Goal: Transaction & Acquisition: Purchase product/service

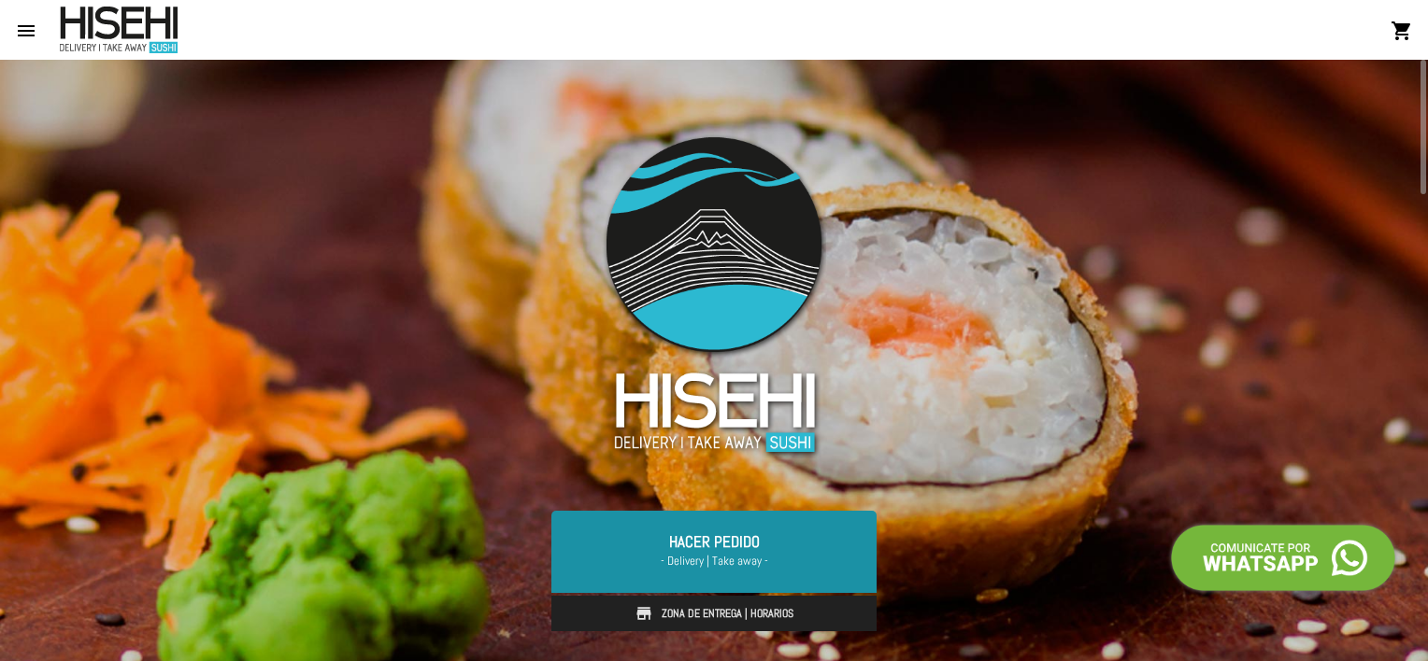
click at [741, 553] on span "- Delivery | Take away -" at bounding box center [714, 561] width 280 height 19
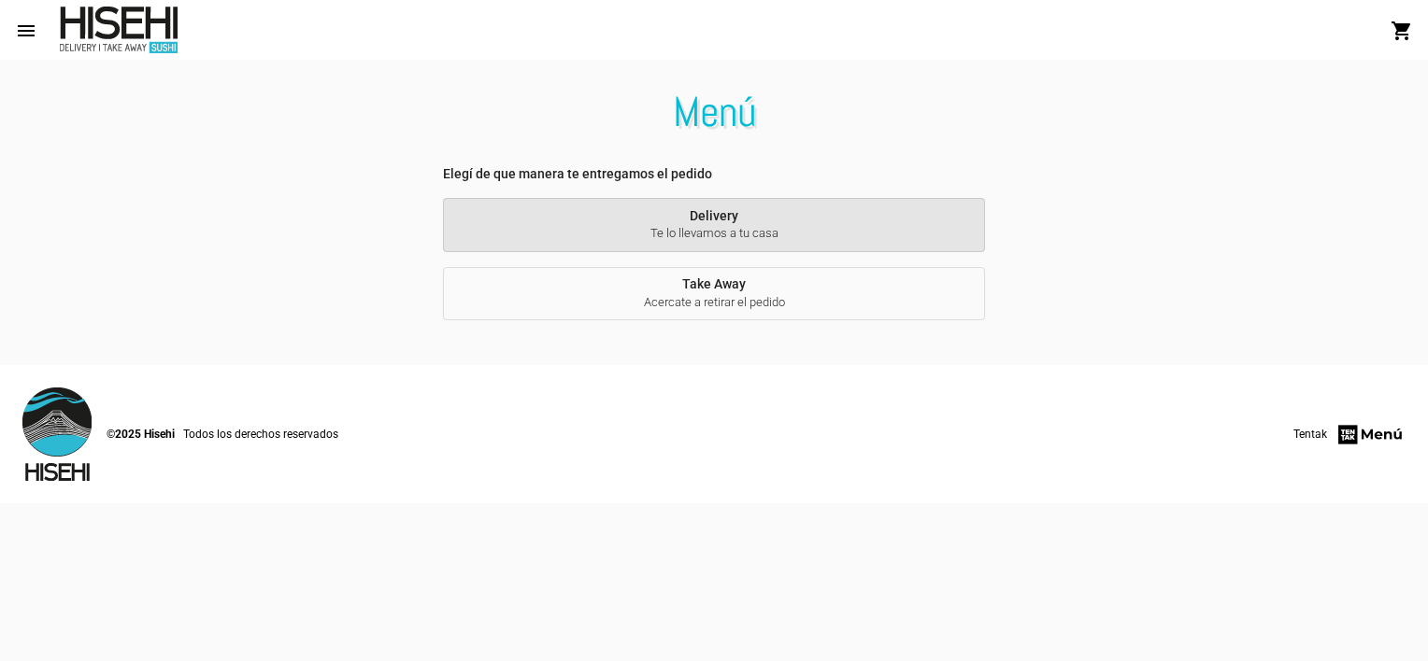
click at [767, 215] on button "Delivery Te lo llevamos a tu casa" at bounding box center [713, 225] width 541 height 54
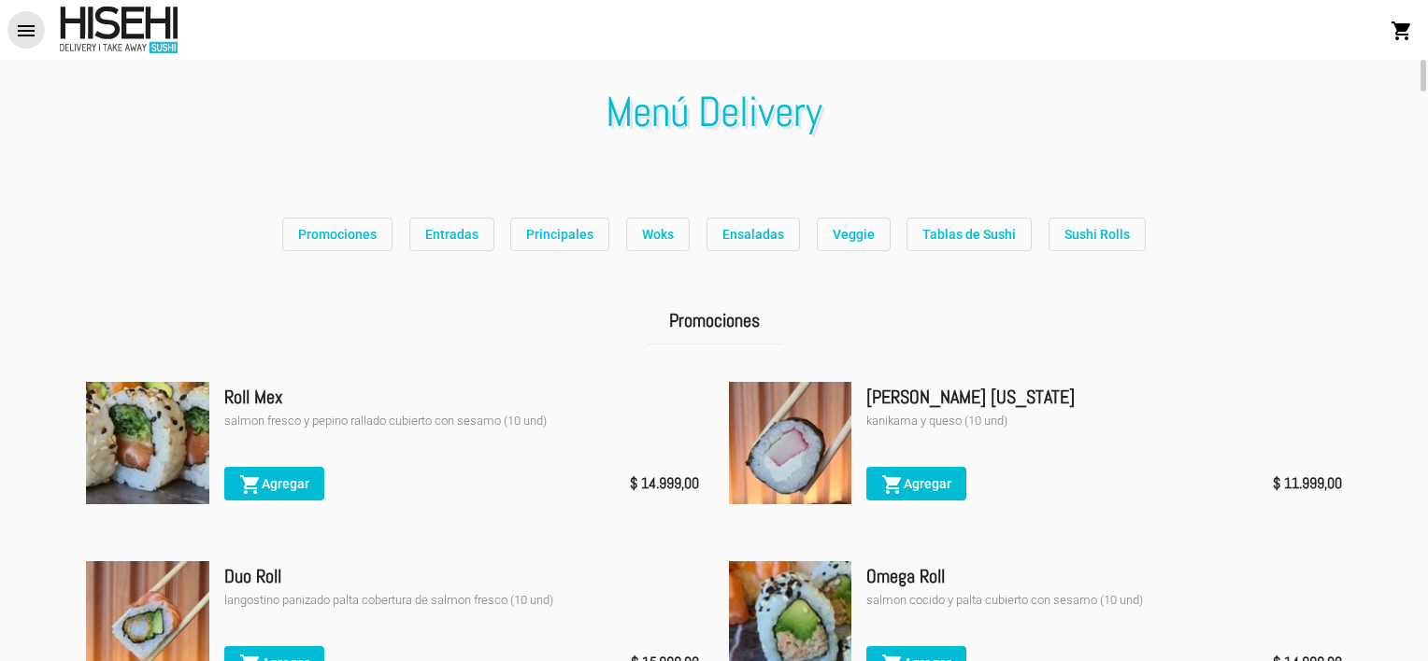
click at [17, 15] on button "menu" at bounding box center [25, 29] width 37 height 37
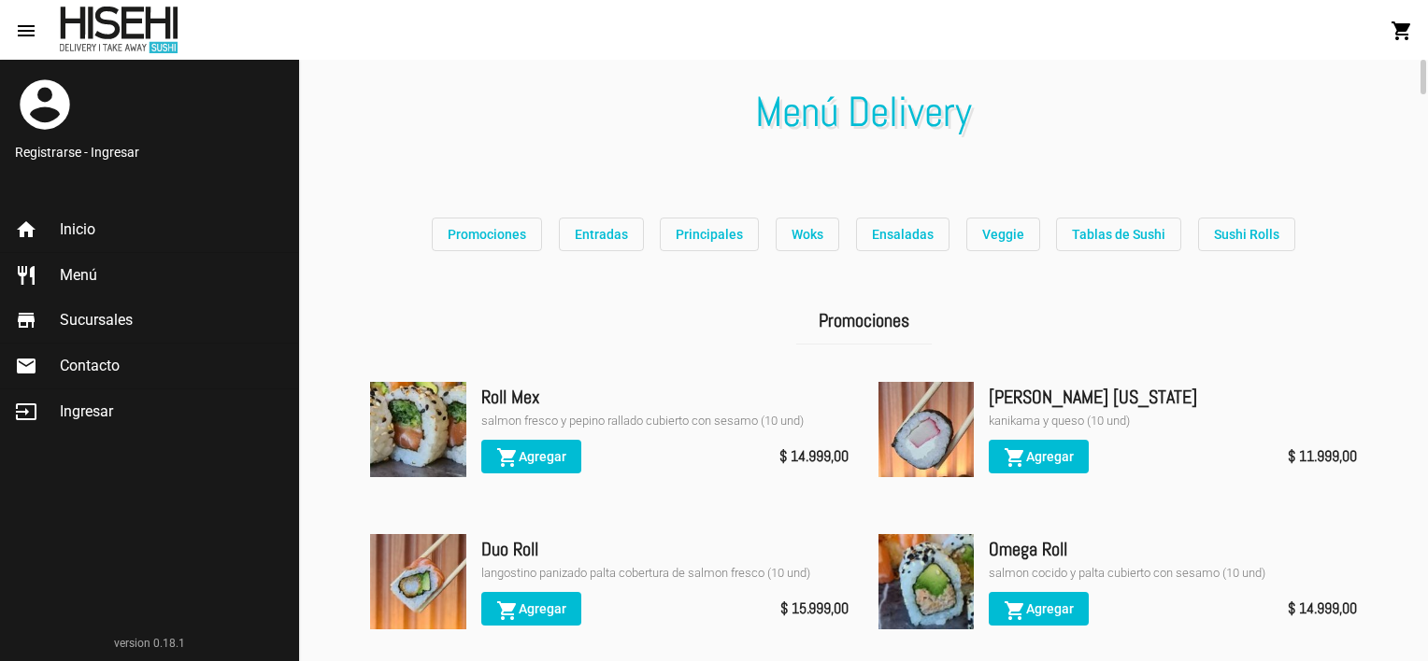
click at [100, 154] on link "Registrarse - Ingresar" at bounding box center [149, 152] width 268 height 19
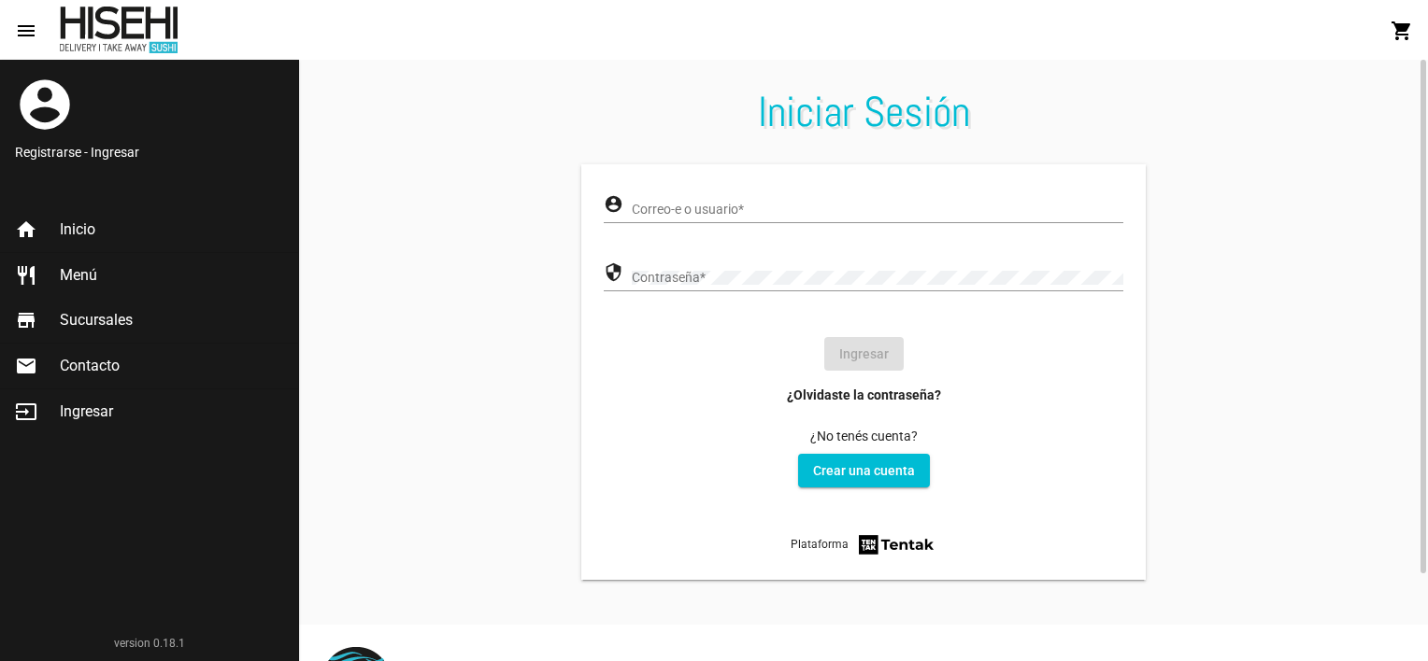
click at [987, 183] on div "account_circle Correo-e o usuario * security Contraseña * Ingresar ¿Olvidaste l…" at bounding box center [863, 372] width 564 height 416
click at [986, 211] on input "Correo-e o usuario *" at bounding box center [877, 210] width 491 height 15
type input "dairacaram@gmail.com"
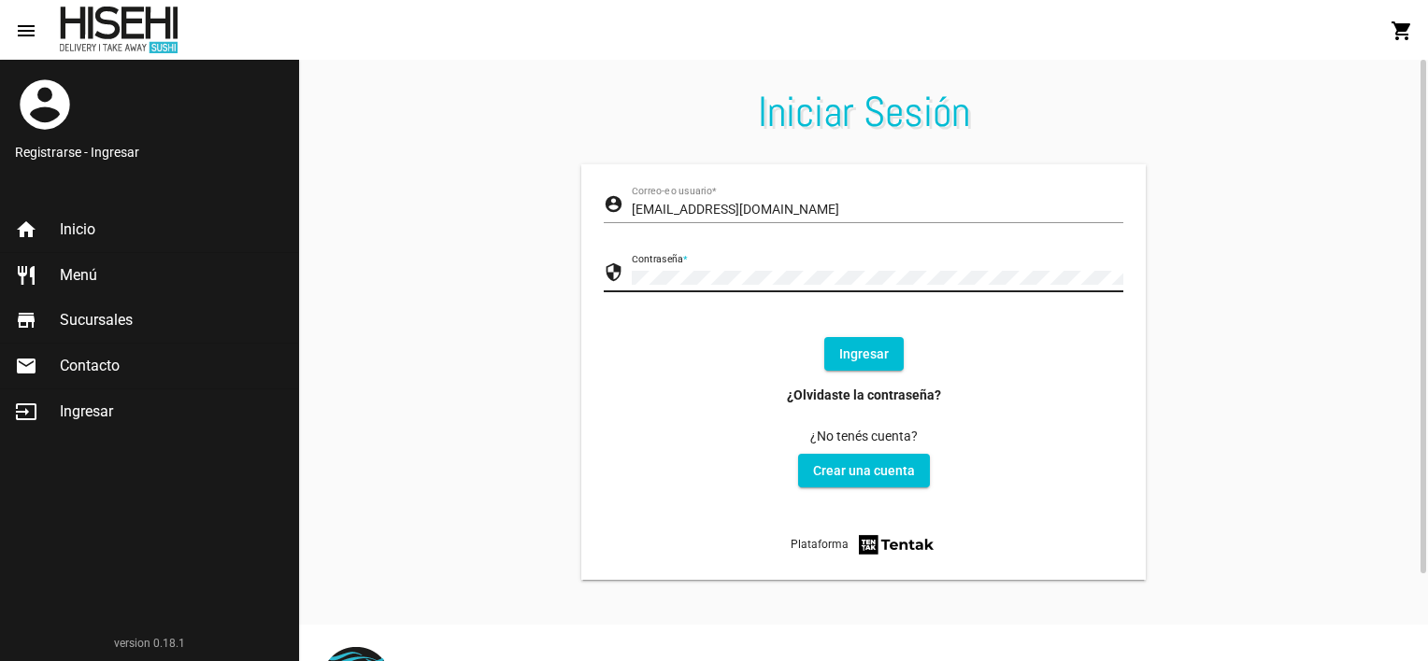
click button "Ingresar" at bounding box center [863, 354] width 79 height 34
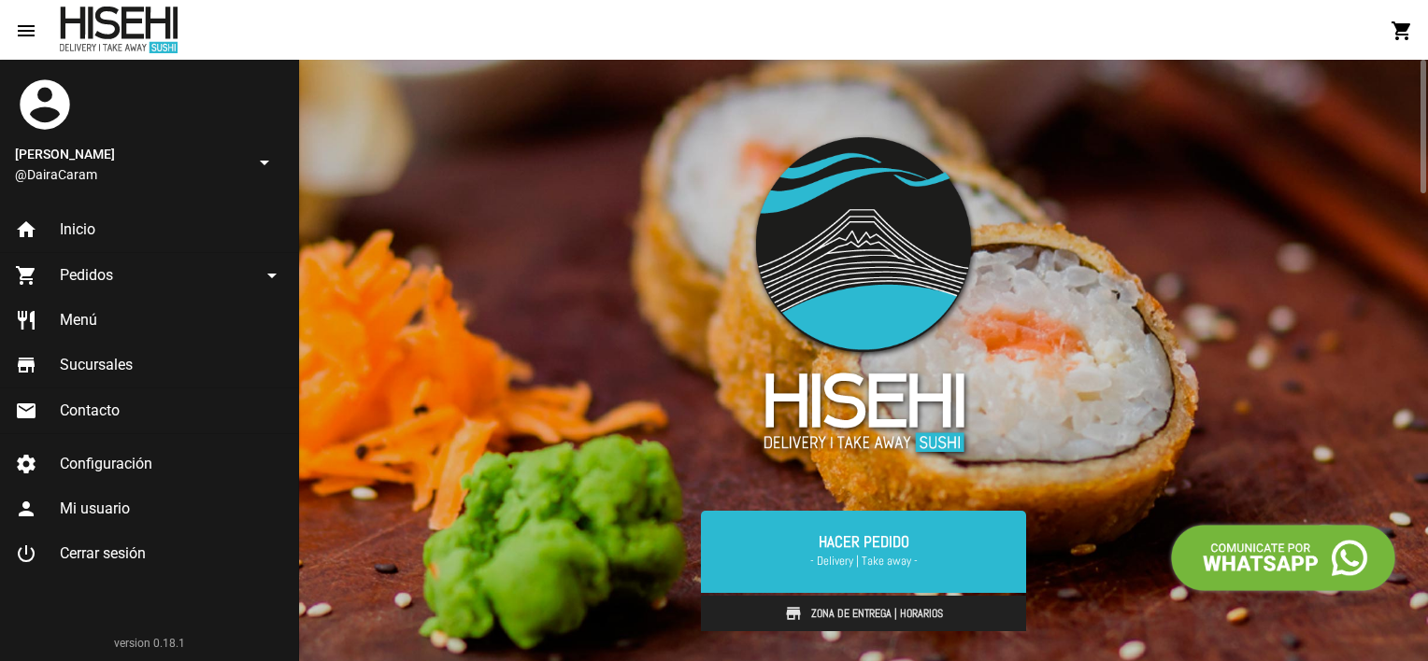
click at [97, 328] on span "Menú" at bounding box center [78, 320] width 37 height 19
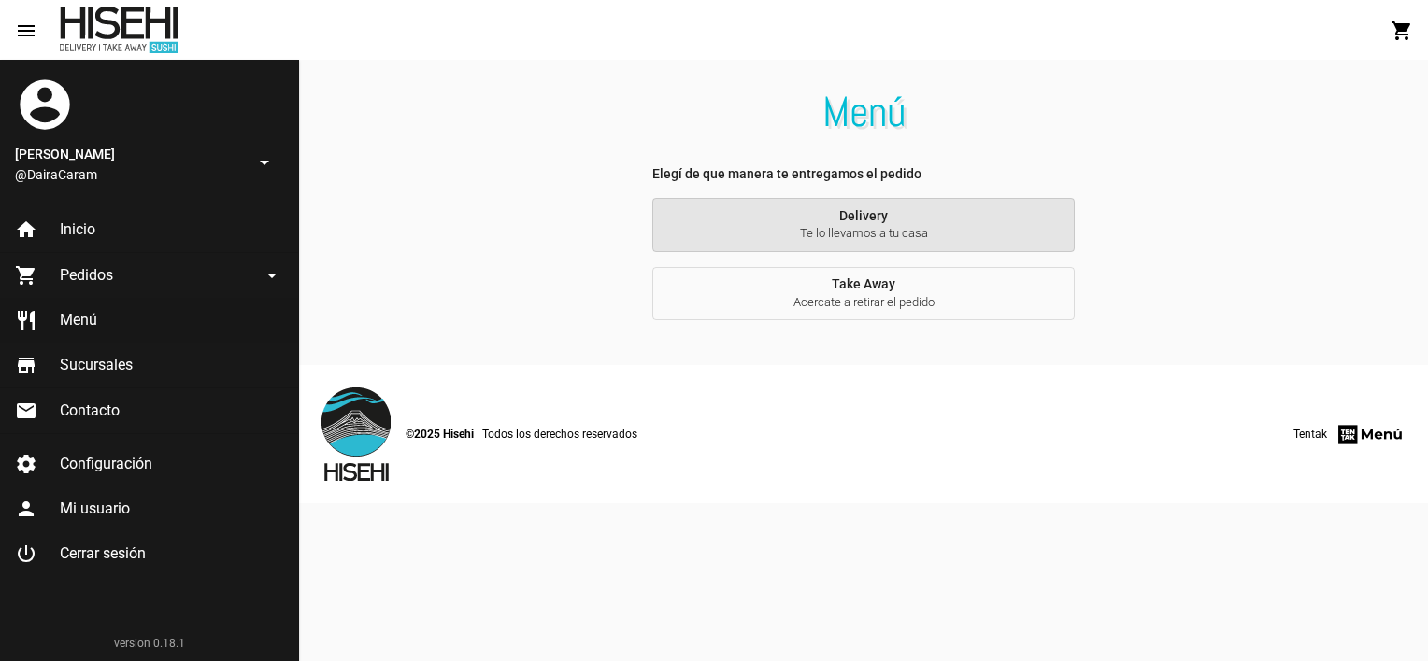
click at [947, 206] on button "Delivery Te lo llevamos a tu casa" at bounding box center [862, 225] width 421 height 54
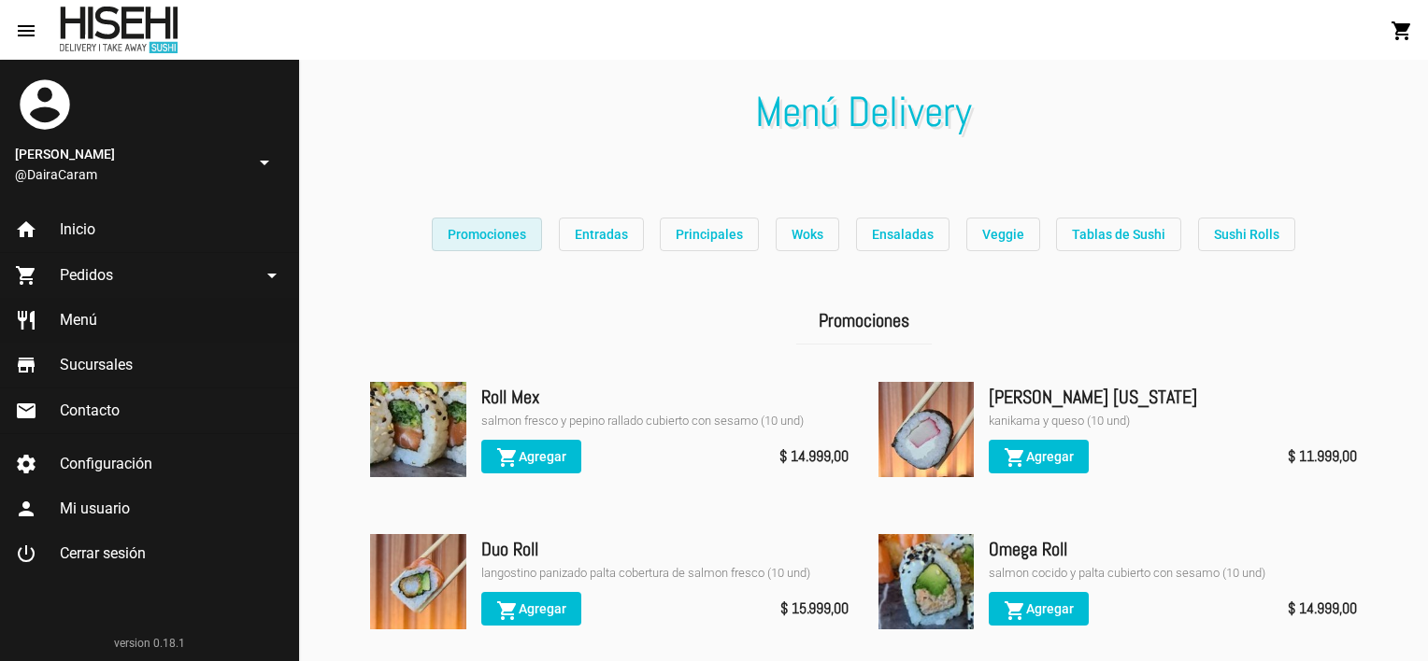
click at [535, 235] on button "Promociones" at bounding box center [487, 235] width 110 height 34
click at [1117, 227] on span "Tablas de Sushi" at bounding box center [1118, 234] width 93 height 15
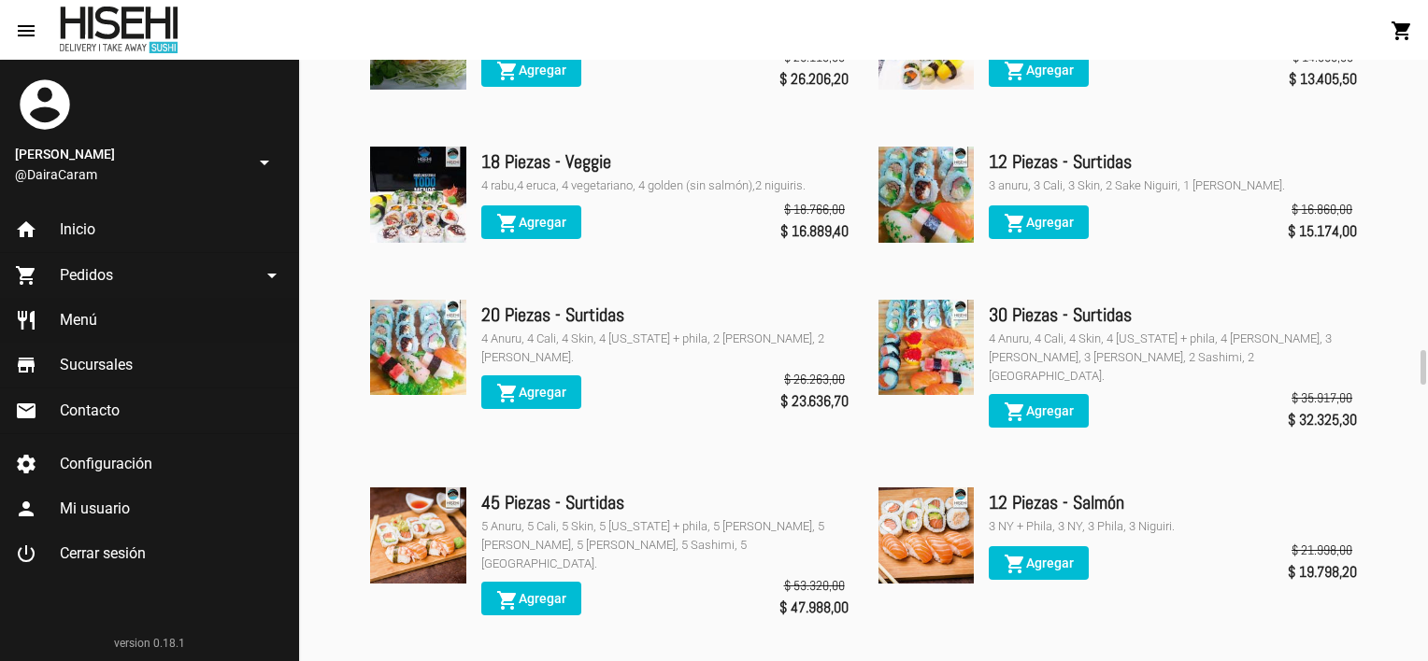
scroll to position [4876, 0]
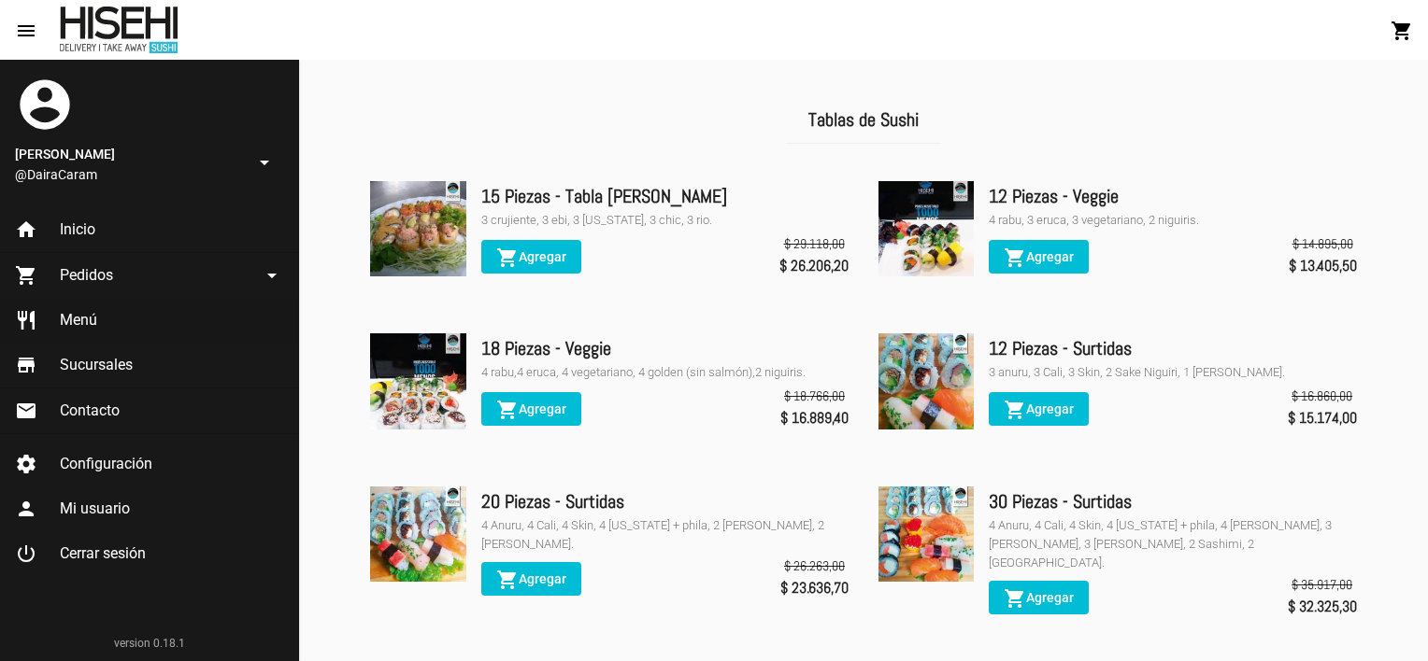
click at [524, 181] on div "15 Piezas - Tabla [PERSON_NAME]" at bounding box center [664, 196] width 367 height 30
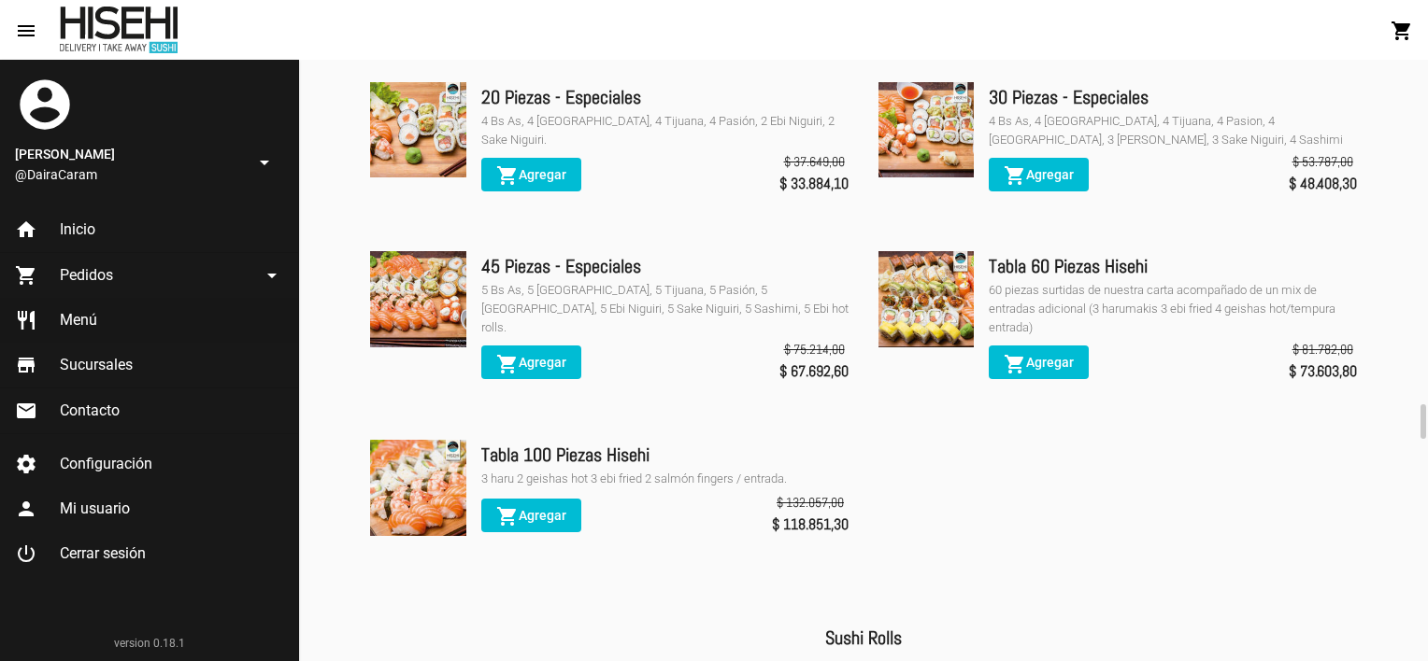
scroll to position [5810, 0]
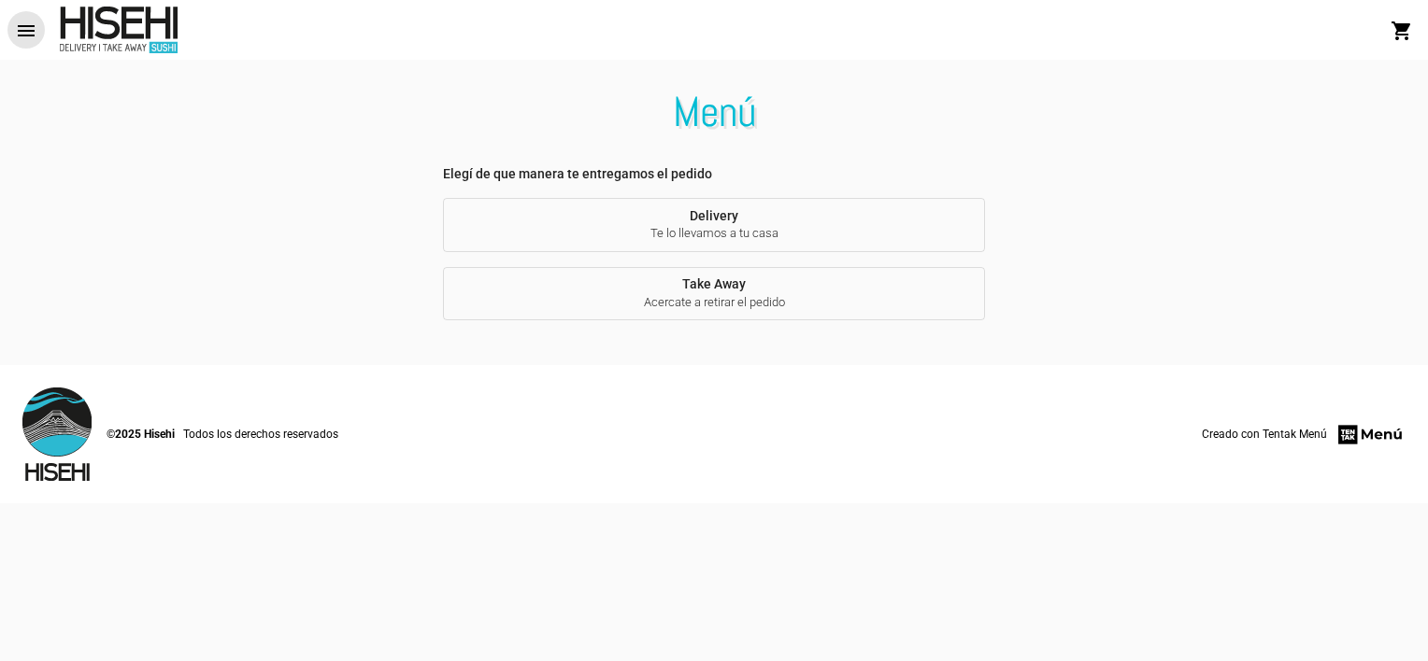
click at [28, 30] on mat-icon "menu" at bounding box center [26, 31] width 22 height 22
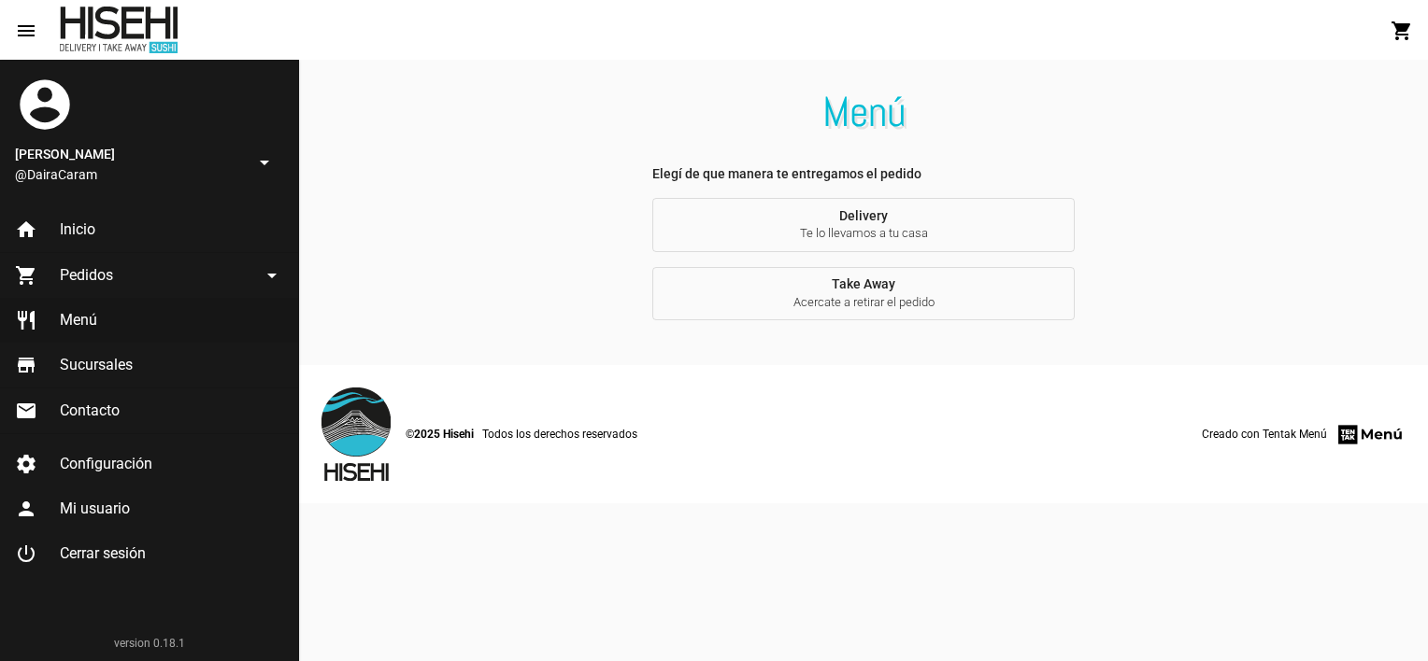
click at [105, 318] on link "restaurant Menú" at bounding box center [149, 320] width 298 height 45
click at [862, 212] on span "Delivery Te lo llevamos a tu casa" at bounding box center [862, 225] width 391 height 35
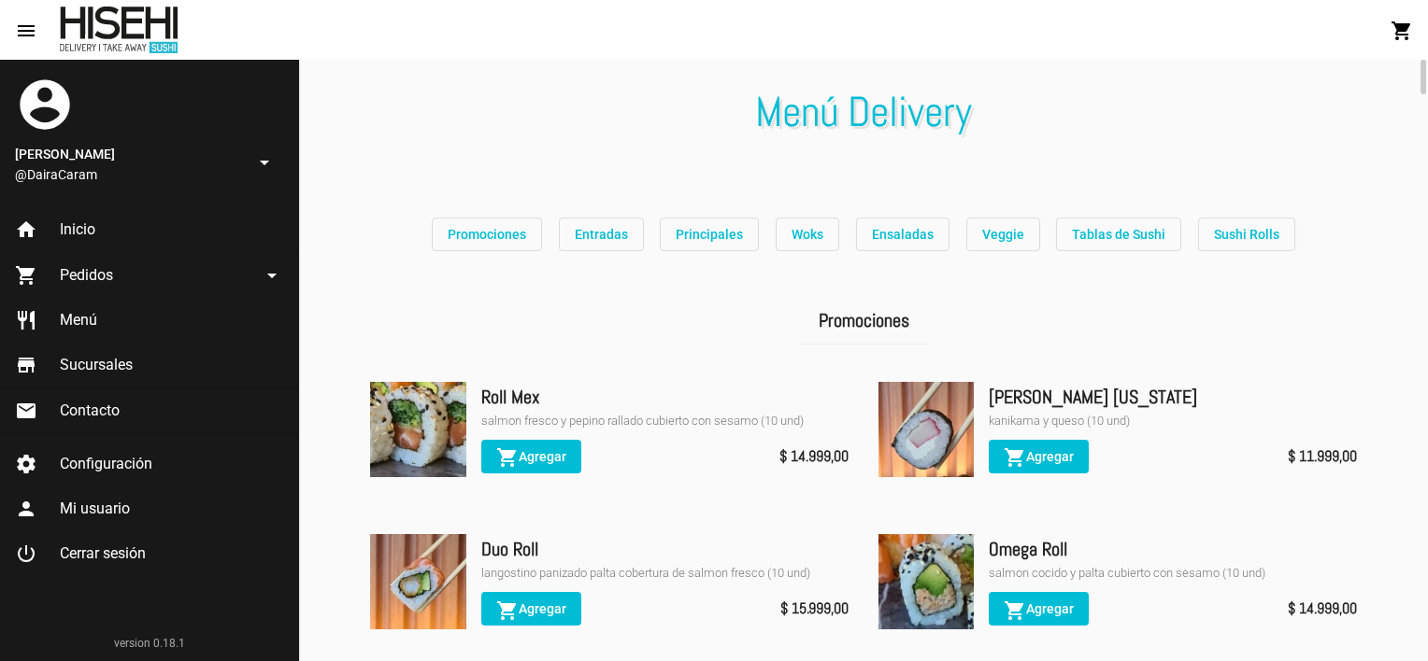
click at [1236, 235] on span "Sushi Rolls" at bounding box center [1246, 234] width 65 height 15
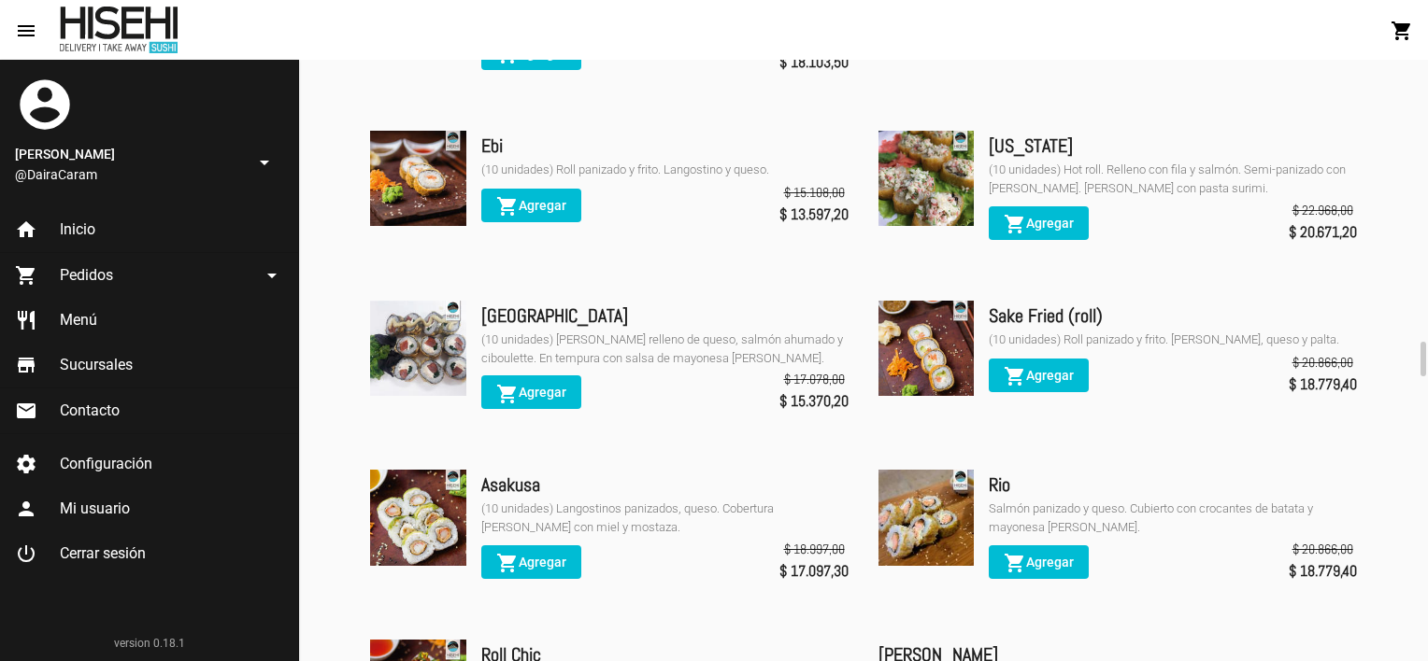
scroll to position [8160, 0]
